Goal: Purchase product/service

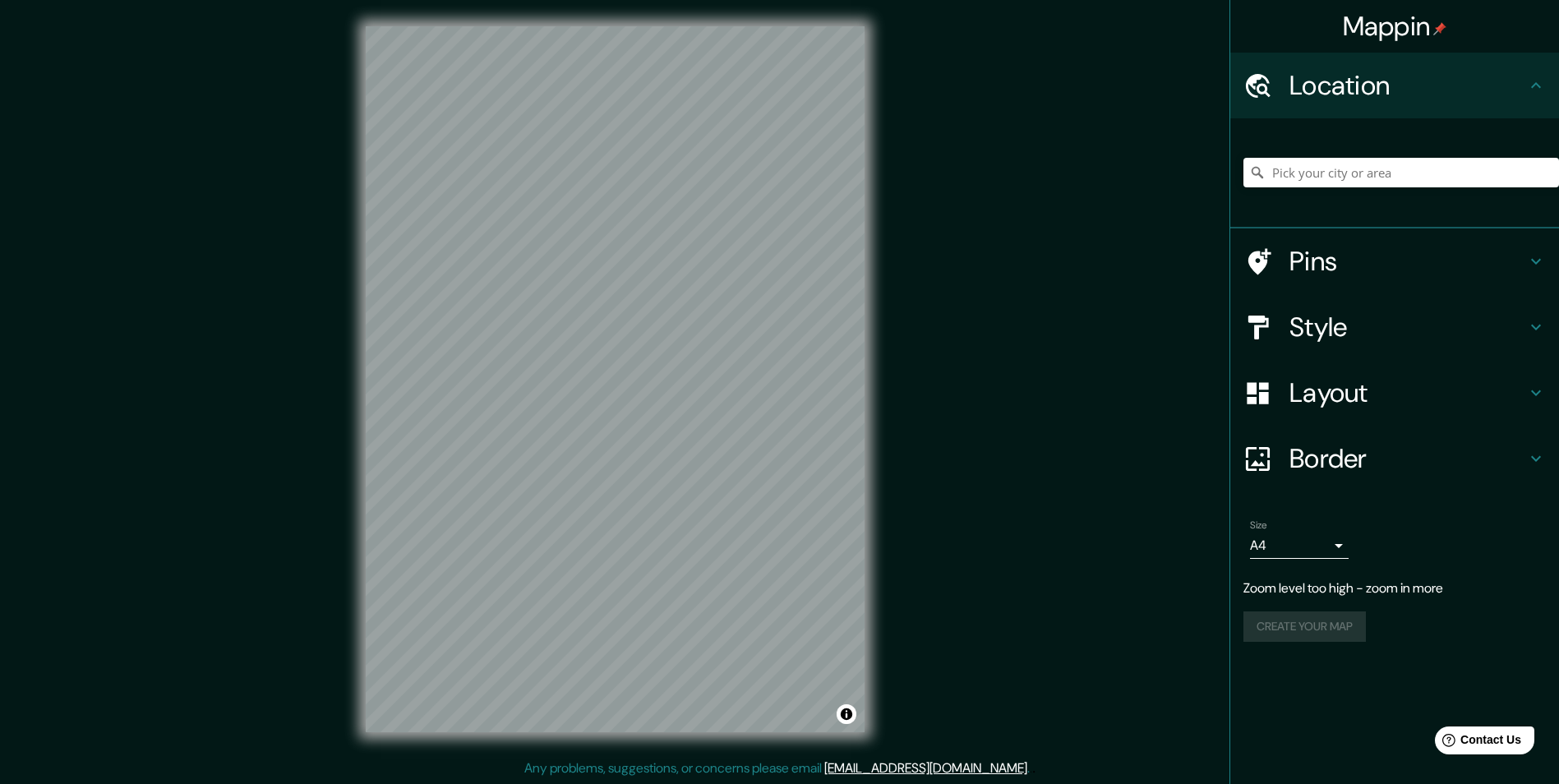
click at [883, 467] on div "© Mapbox © OpenStreetMap Improve this map" at bounding box center [615, 379] width 551 height 758
click at [1284, 169] on input "Pick your city or area" at bounding box center [1401, 173] width 315 height 30
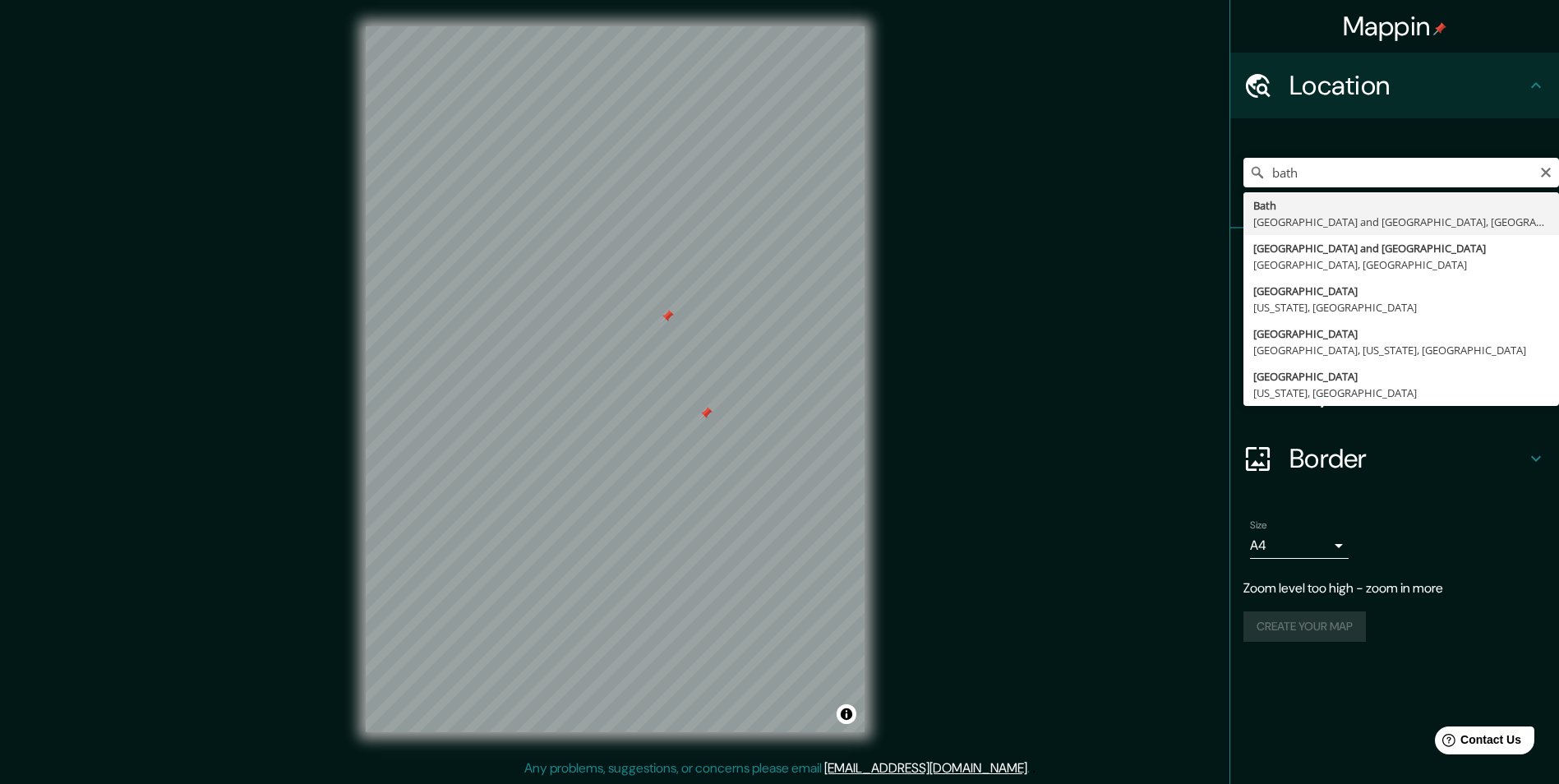
type input "[GEOGRAPHIC_DATA], [GEOGRAPHIC_DATA] and [GEOGRAPHIC_DATA], [GEOGRAPHIC_DATA], …"
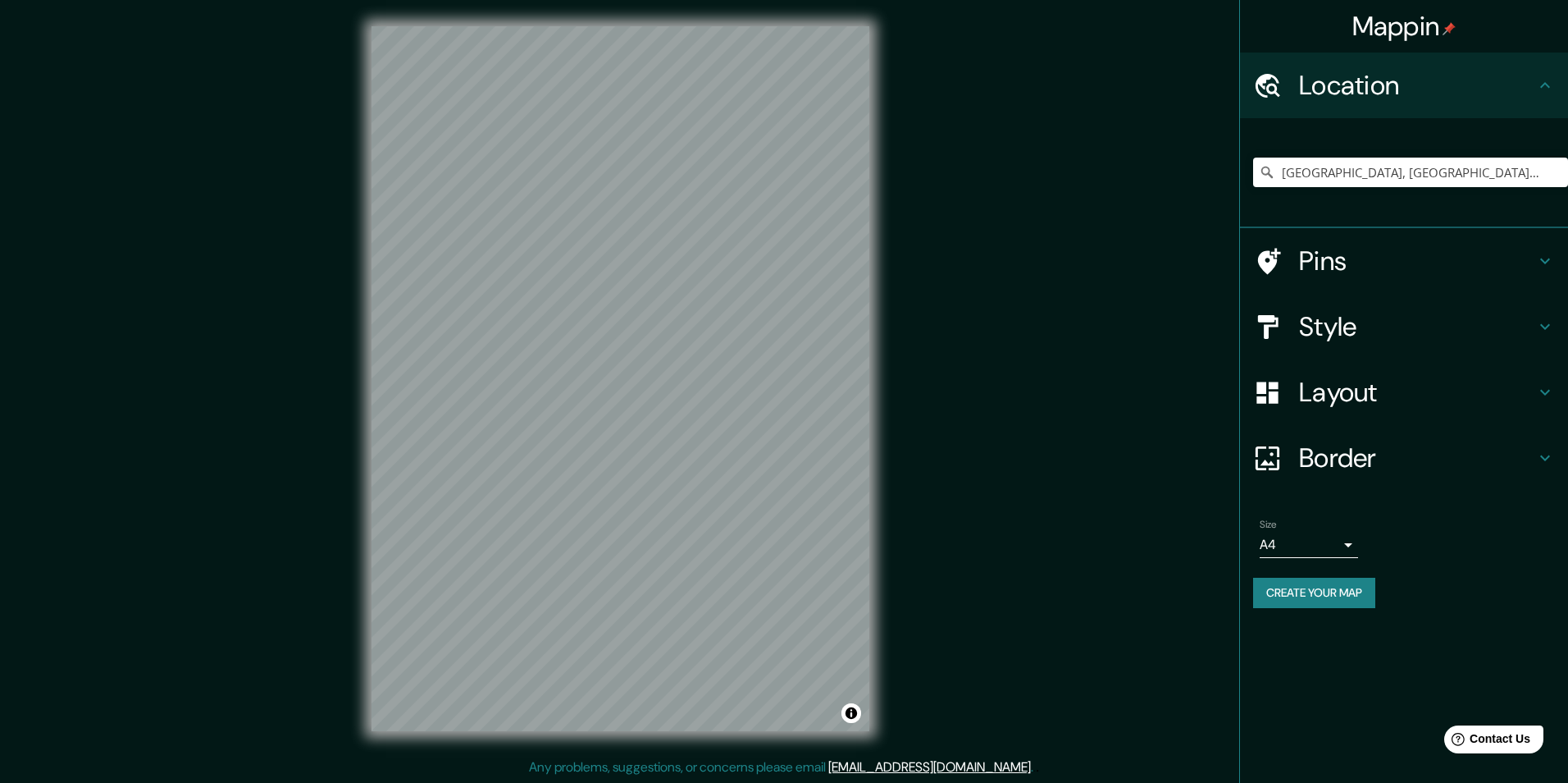
click at [1338, 544] on body "Mappin Location [GEOGRAPHIC_DATA], [GEOGRAPHIC_DATA] and [GEOGRAPHIC_DATA], [GE…" at bounding box center [784, 392] width 1568 height 783
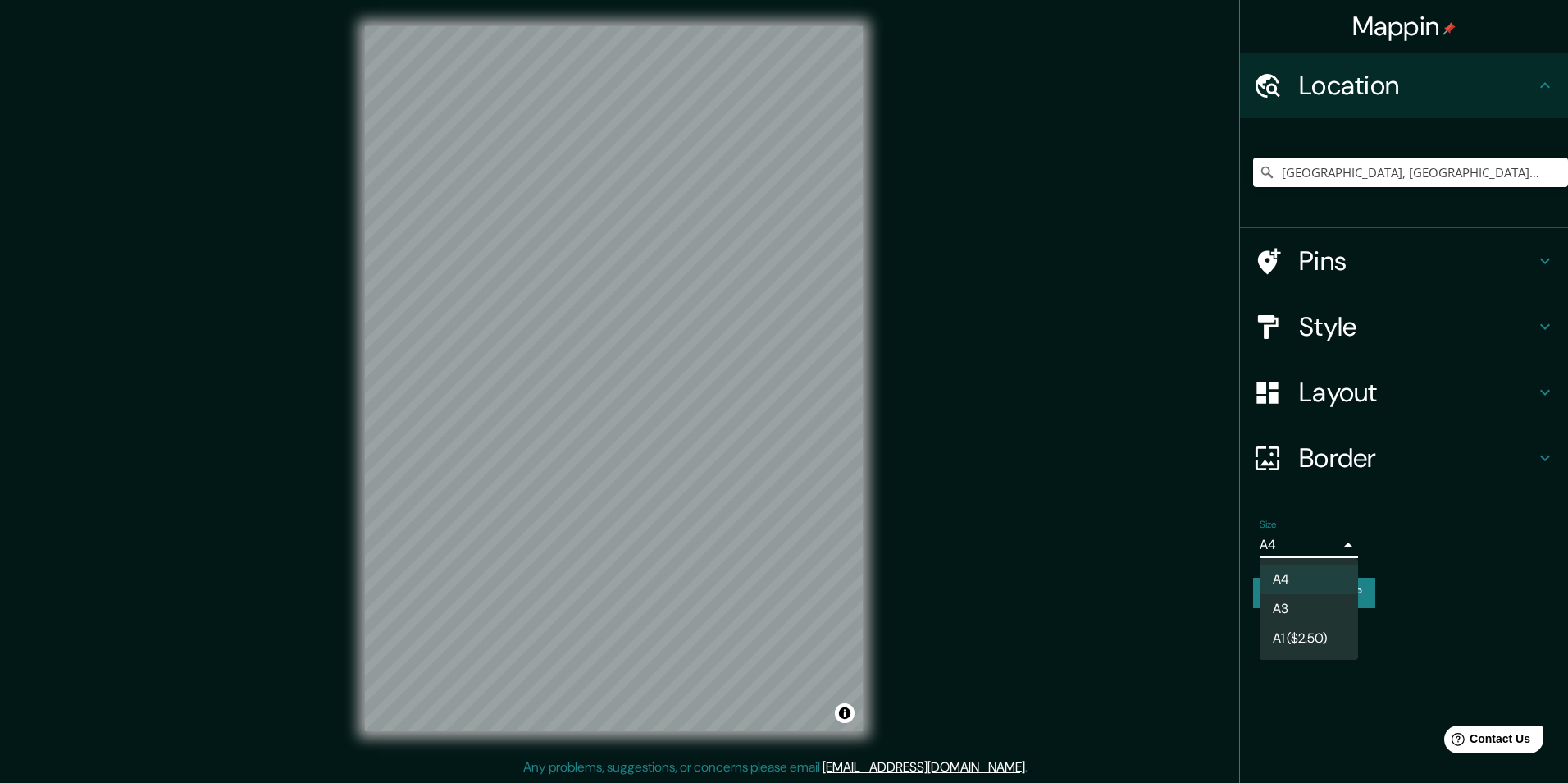
click at [1301, 577] on li "A4" at bounding box center [1309, 579] width 99 height 30
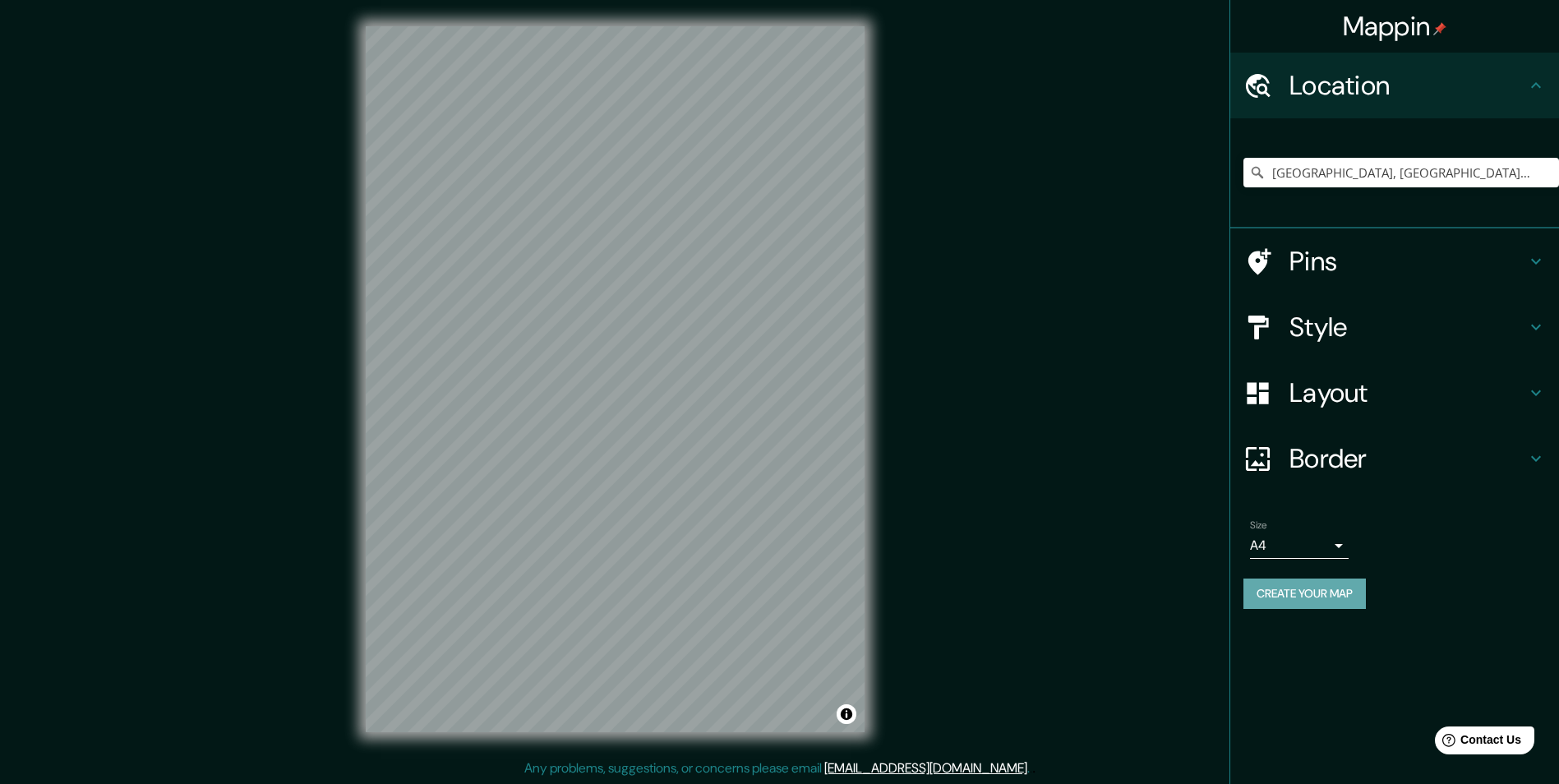
click at [1303, 595] on button "Create your map" at bounding box center [1305, 593] width 123 height 31
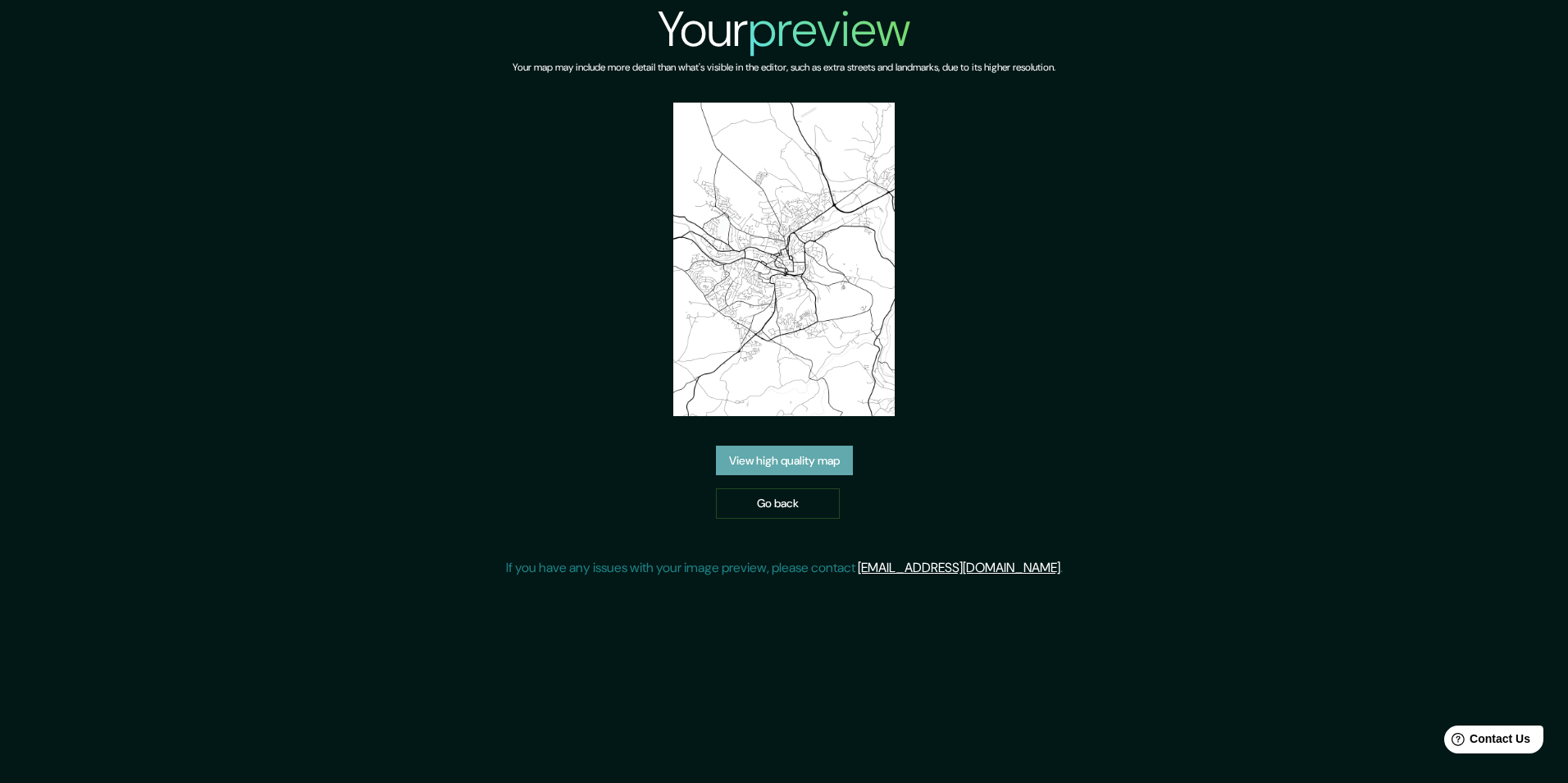
click at [761, 446] on link "View high quality map" at bounding box center [784, 461] width 137 height 31
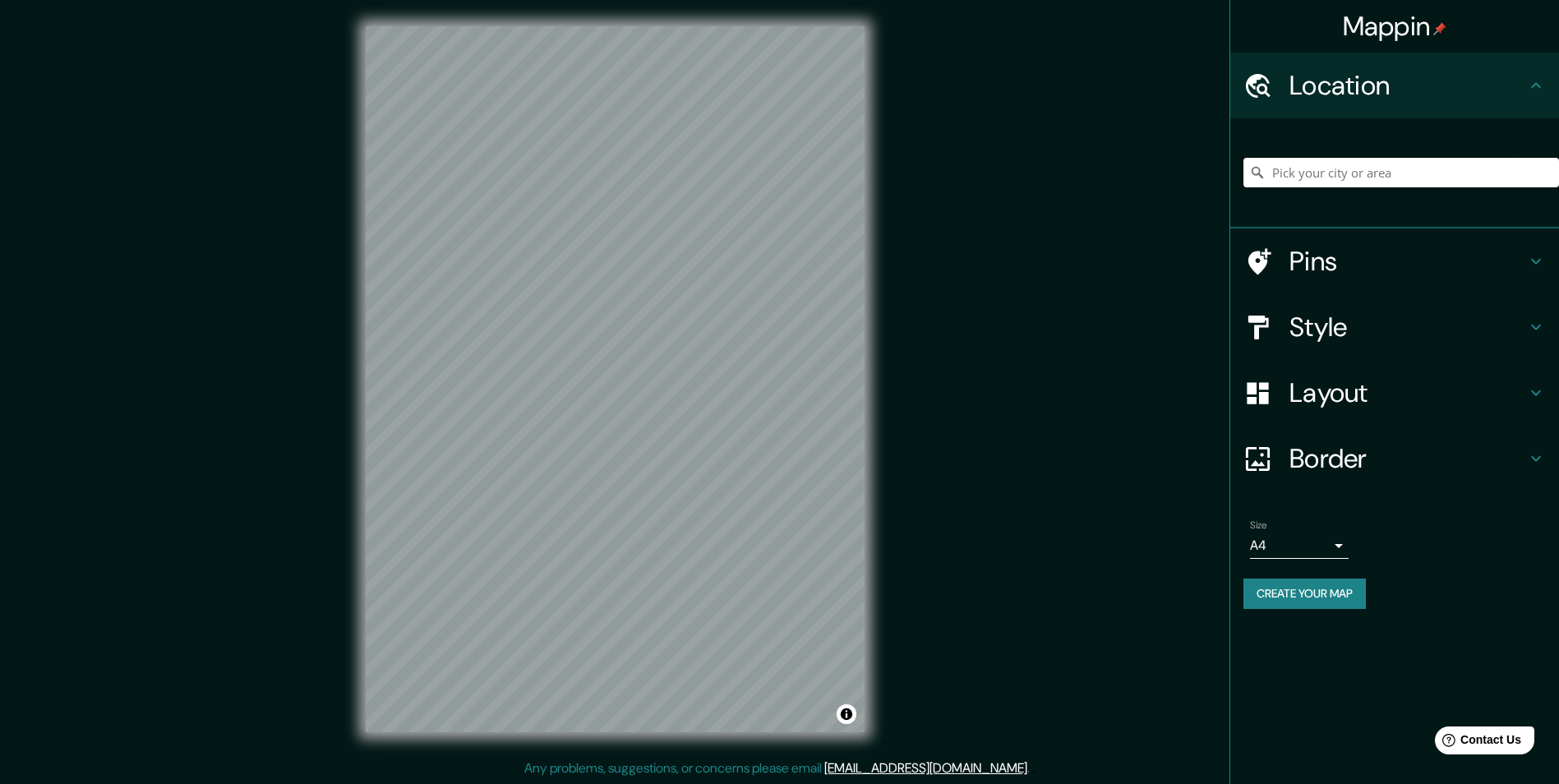
click at [1294, 173] on input "Pick your city or area" at bounding box center [1401, 173] width 315 height 30
click at [1160, 509] on div "Mappin Location Ireland, Central Bedfordshire, England, United Kingdom Pins Sty…" at bounding box center [780, 392] width 1559 height 784
click at [1354, 437] on div "Mappin Location Ireland, Central Bedfordshire, England, United Kingdom Pins Sty…" at bounding box center [780, 392] width 1559 height 784
click at [1217, 546] on div "Mappin Location Ireland, Central Bedfordshire, England, United Kingdom Pins Sty…" at bounding box center [780, 392] width 1559 height 784
click at [1123, 382] on div "Mappin Location Ireland, Central Bedfordshire, England, United Kingdom Pins Sty…" at bounding box center [780, 392] width 1559 height 784
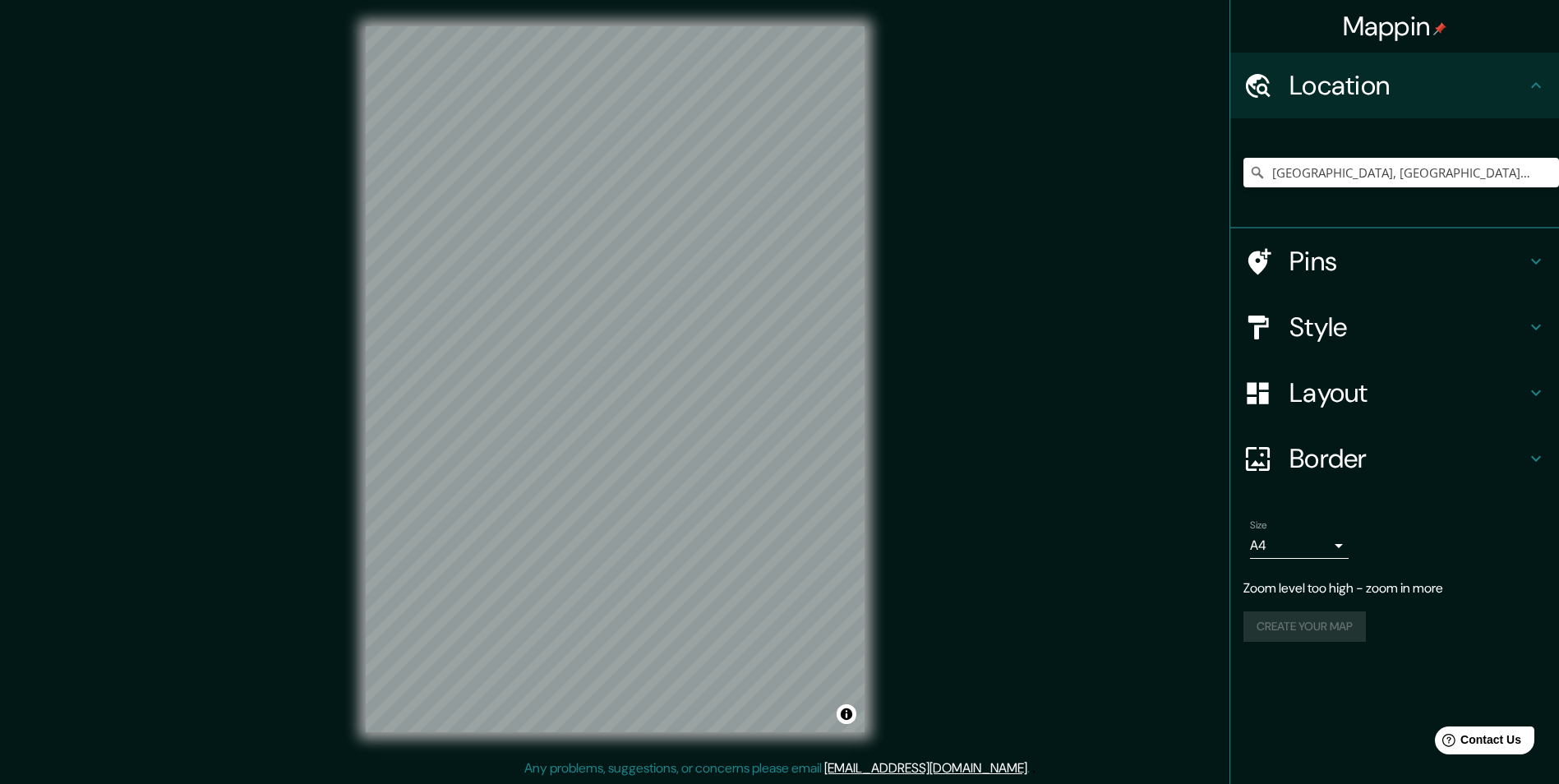
click at [983, 459] on div "Mappin Location Ireland, Central Bedfordshire, England, United Kingdom Pins Sty…" at bounding box center [780, 392] width 1559 height 784
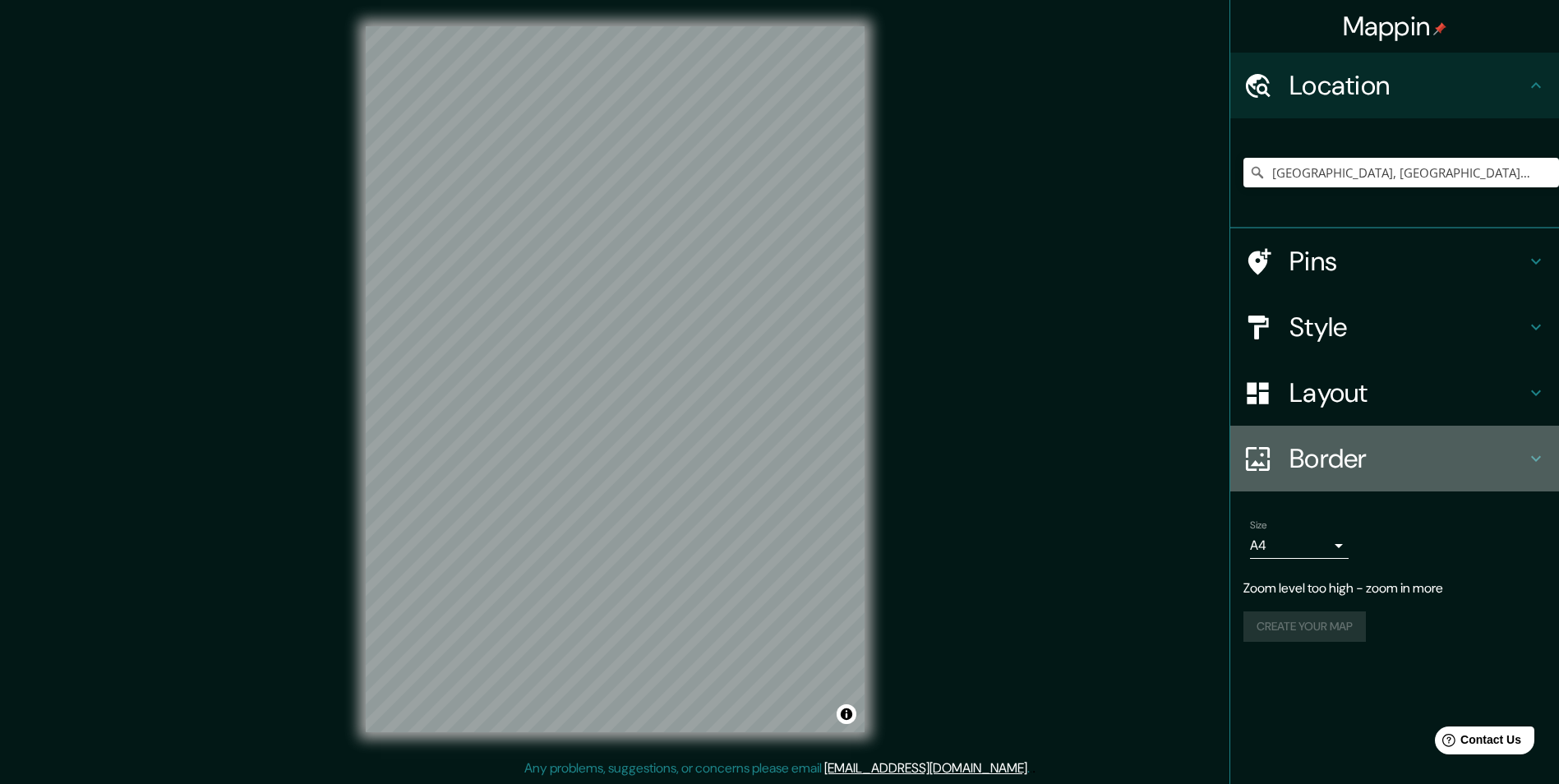
click at [1264, 456] on icon at bounding box center [1258, 458] width 29 height 29
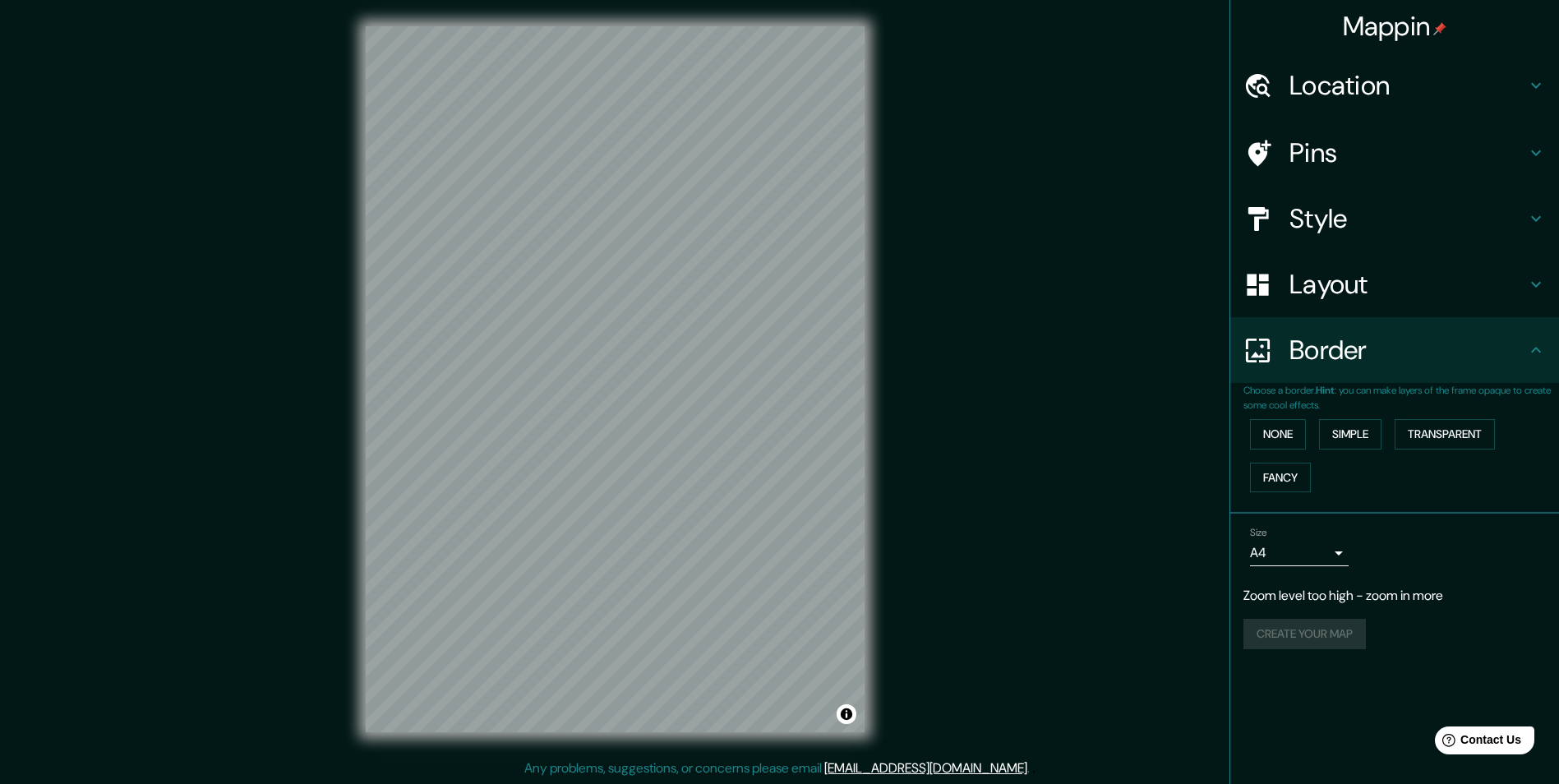
click at [1344, 83] on h4 "Location" at bounding box center [1408, 85] width 237 height 33
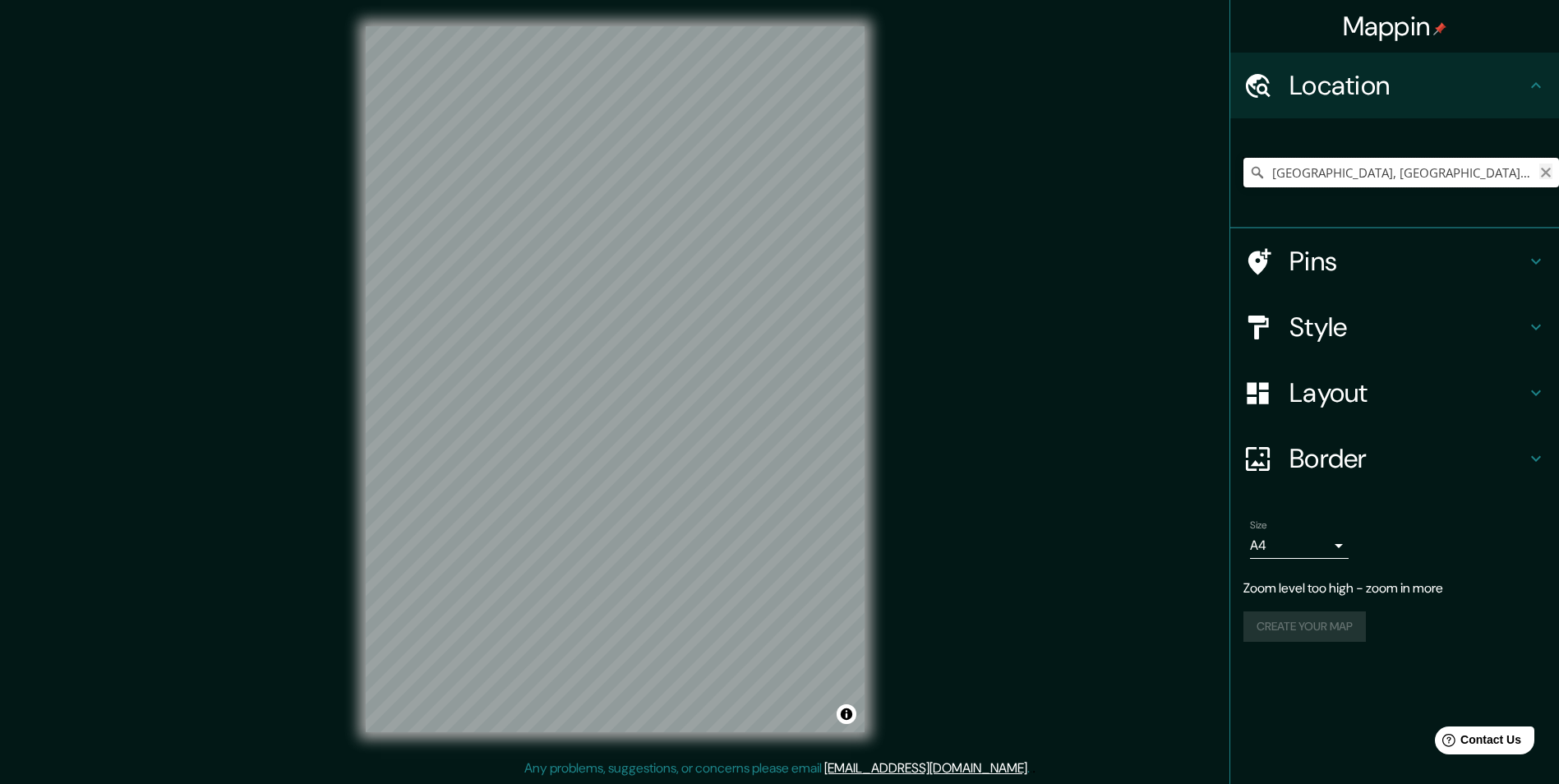
scroll to position [0, 61]
drag, startPoint x: 1319, startPoint y: 168, endPoint x: 1531, endPoint y: 174, distance: 212.1
click at [1531, 174] on input "Ireland, Central Bedfordshire, England, United Kingdom" at bounding box center [1401, 173] width 315 height 30
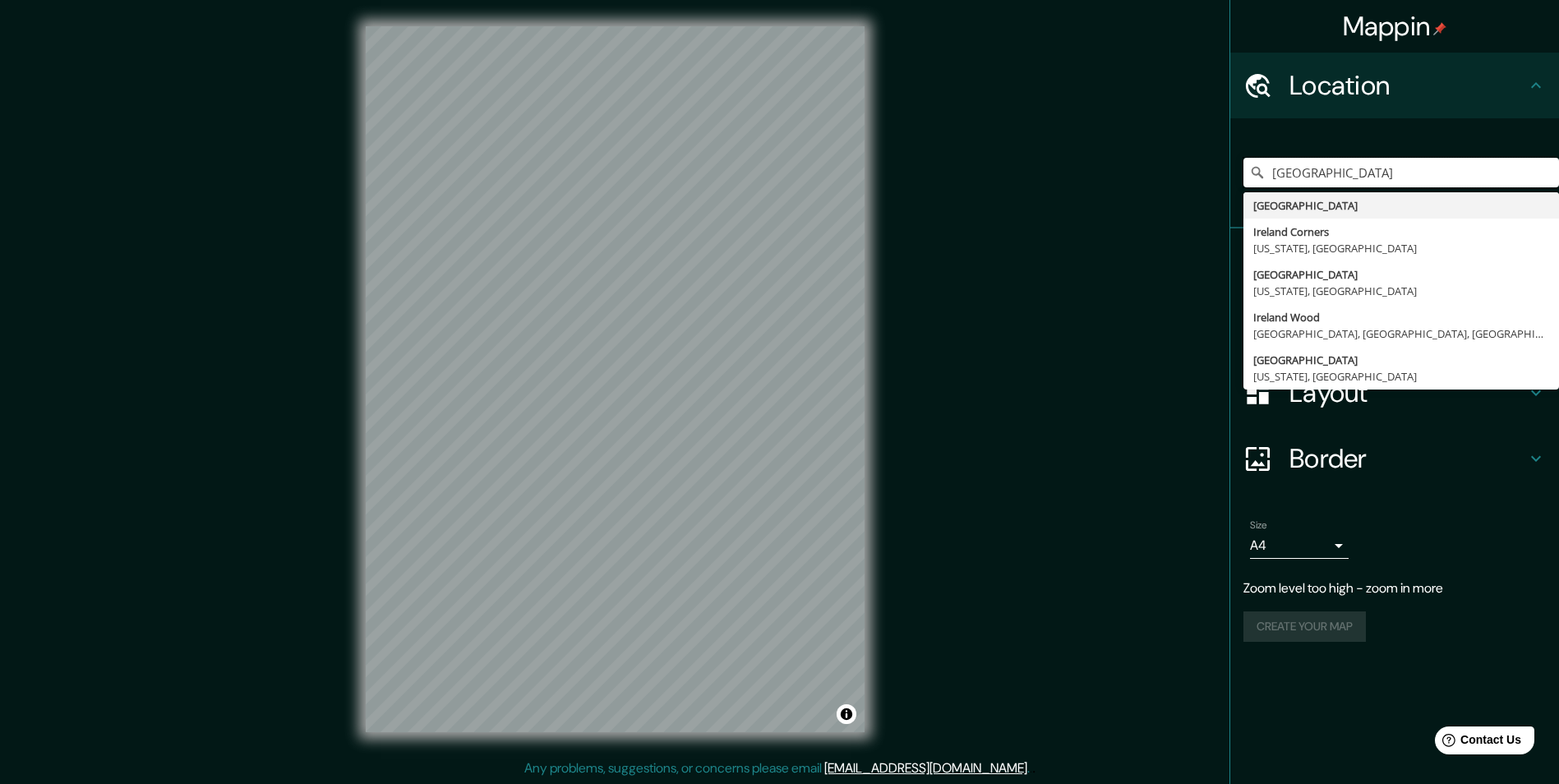
type input "Ireland"
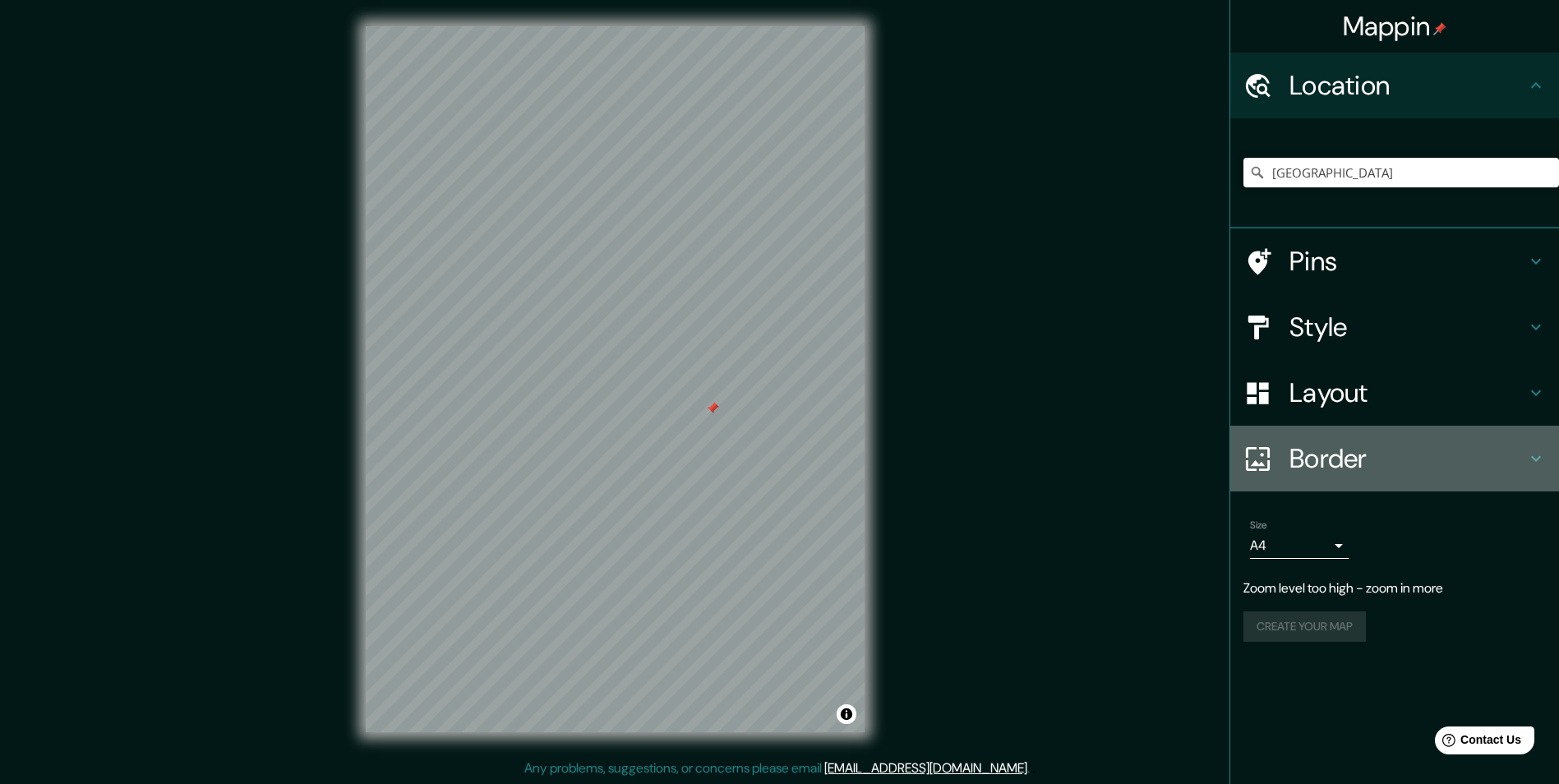
click at [1338, 466] on h4 "Border" at bounding box center [1408, 458] width 237 height 33
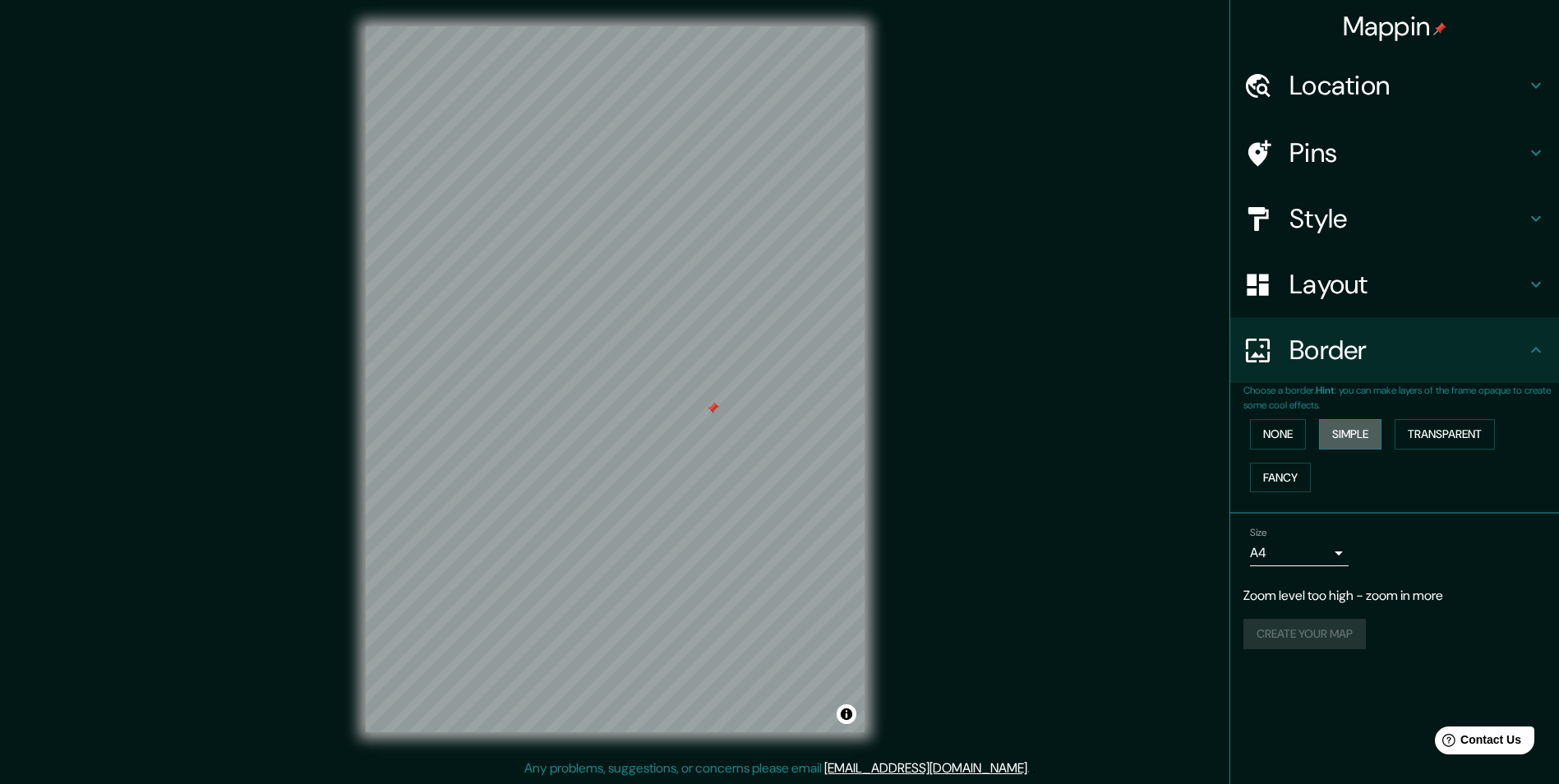
click at [1351, 439] on button "Simple" at bounding box center [1350, 433] width 62 height 31
